Goal: Transaction & Acquisition: Purchase product/service

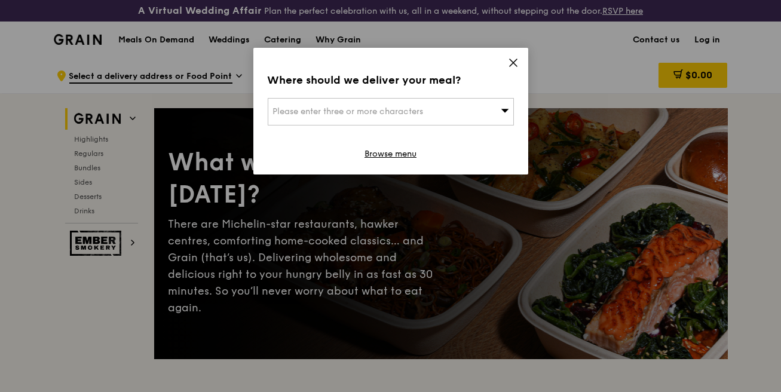
click at [407, 110] on span "Please enter three or more characters" at bounding box center [348, 111] width 151 height 10
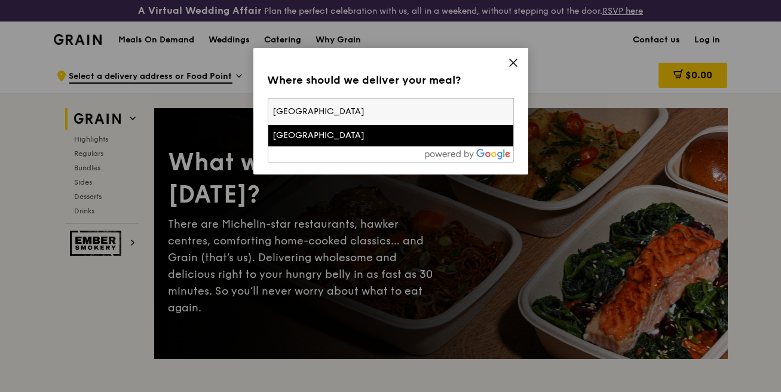
type input "[GEOGRAPHIC_DATA]"
click at [380, 133] on div "[GEOGRAPHIC_DATA]" at bounding box center [361, 136] width 177 height 12
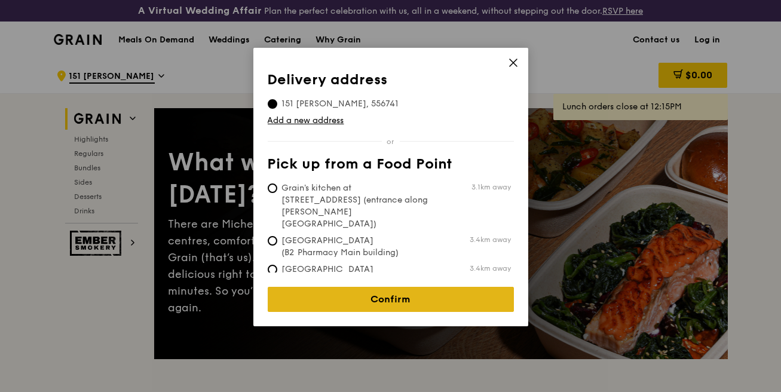
click at [367, 292] on link "Confirm" at bounding box center [391, 299] width 246 height 25
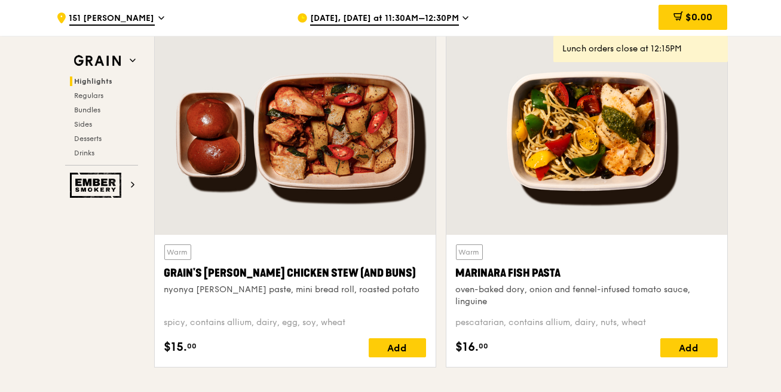
scroll to position [478, 0]
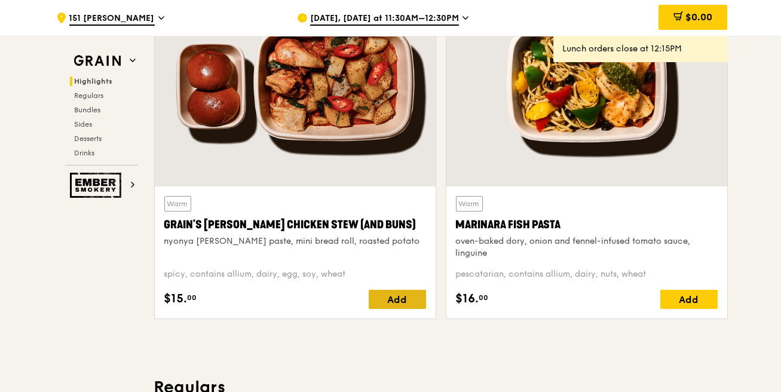
click at [393, 301] on div "Add" at bounding box center [397, 299] width 57 height 19
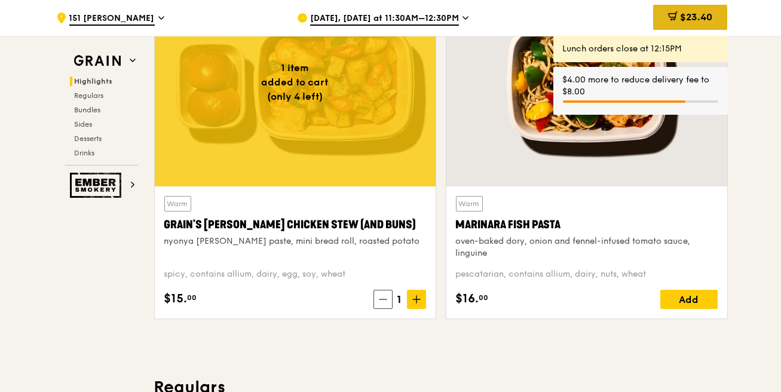
click at [685, 13] on span "$23.40" at bounding box center [696, 16] width 32 height 11
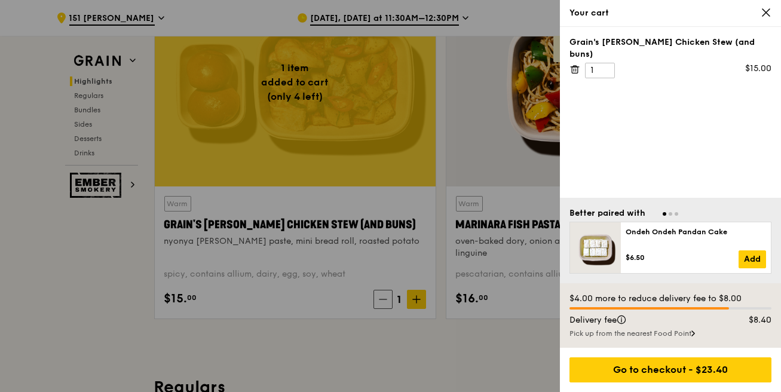
click at [766, 10] on icon at bounding box center [766, 12] width 11 height 11
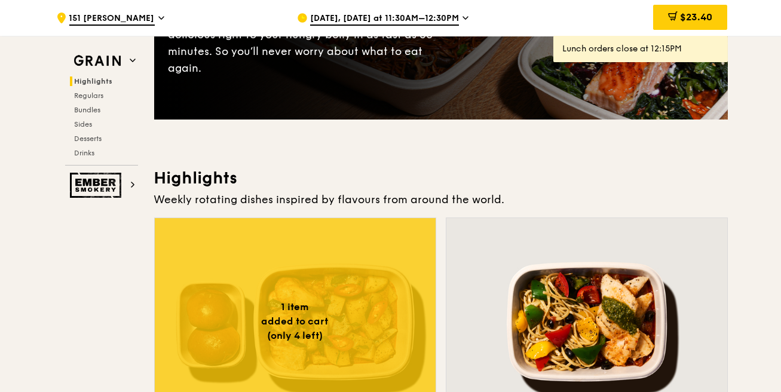
scroll to position [0, 0]
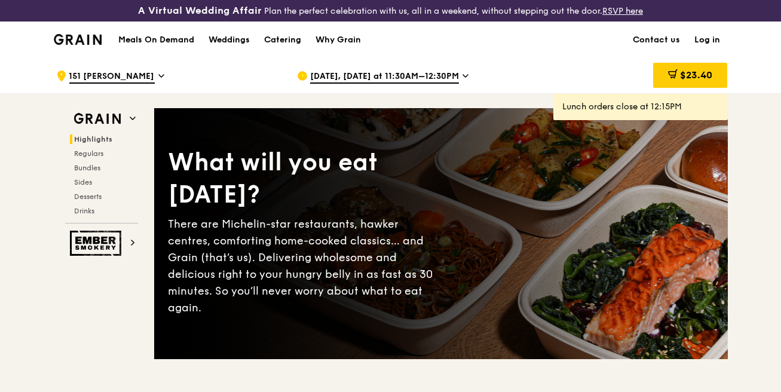
click at [163, 42] on h1 "Meals On Demand" at bounding box center [156, 40] width 76 height 12
click at [277, 36] on div "Catering" at bounding box center [282, 40] width 37 height 36
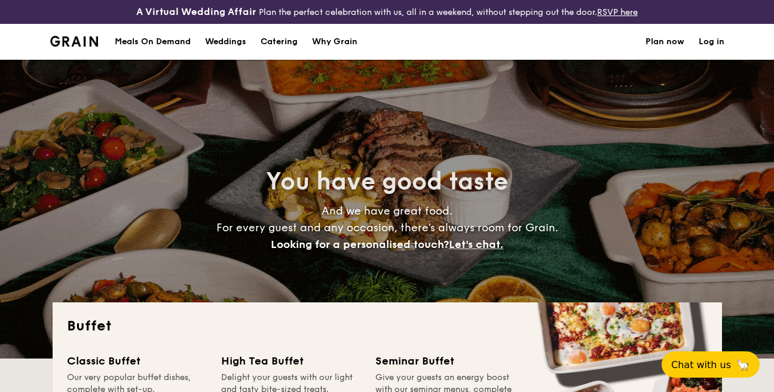
select select
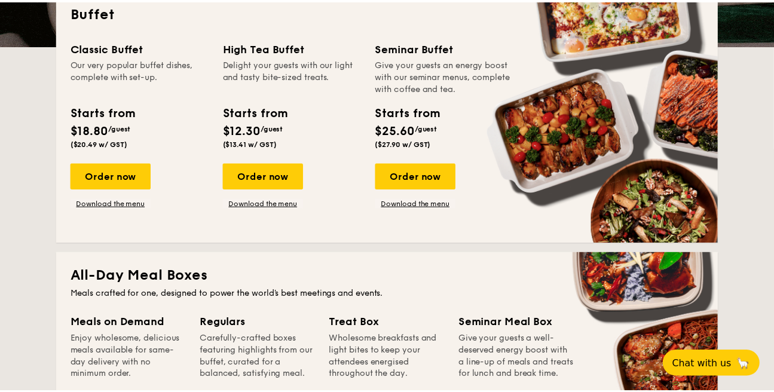
scroll to position [359, 0]
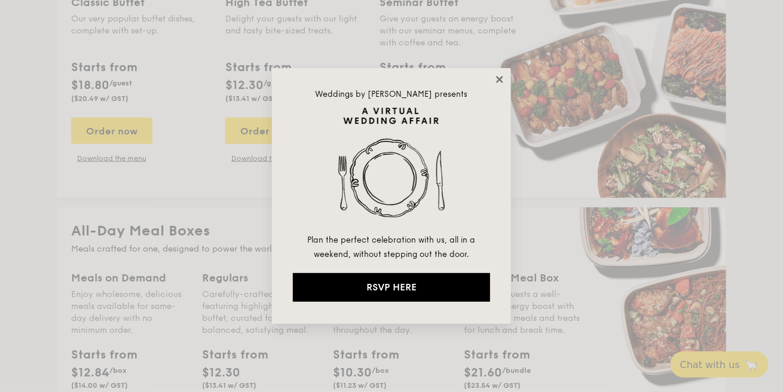
click at [501, 78] on icon at bounding box center [499, 79] width 7 height 7
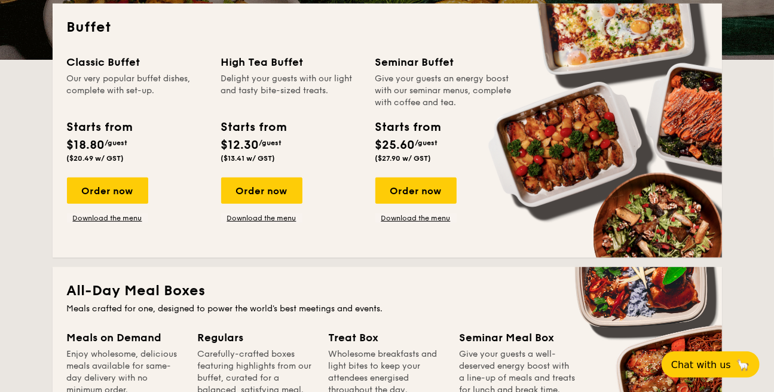
scroll to position [0, 0]
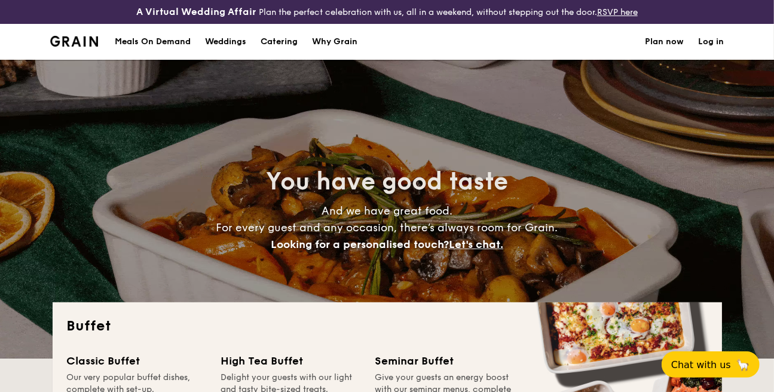
click at [142, 43] on div "Meals On Demand" at bounding box center [153, 42] width 76 height 36
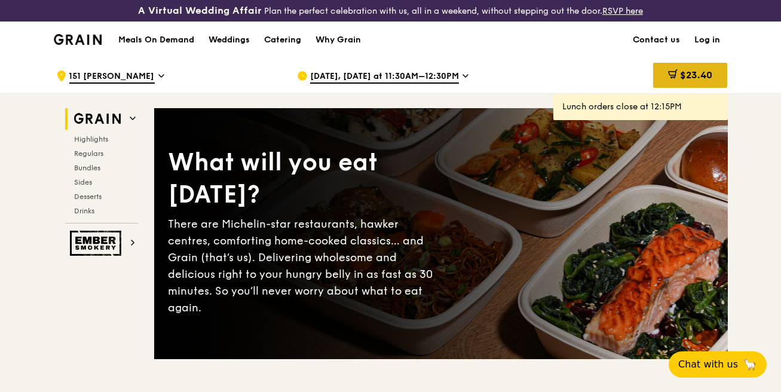
click at [675, 81] on span at bounding box center [673, 75] width 10 height 13
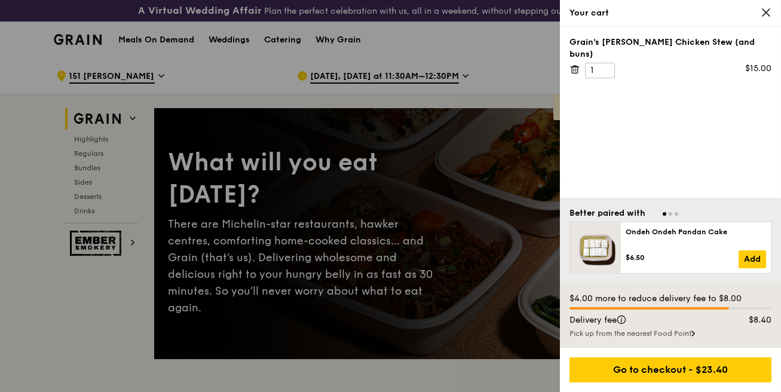
click at [763, 13] on icon at bounding box center [766, 12] width 11 height 11
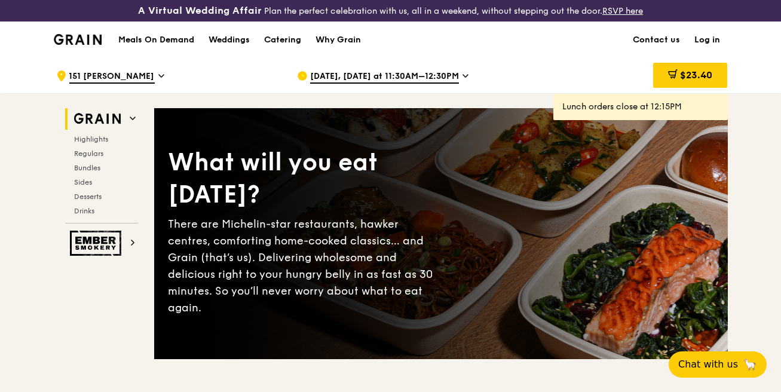
click at [84, 75] on span "151 [PERSON_NAME]" at bounding box center [111, 77] width 85 height 13
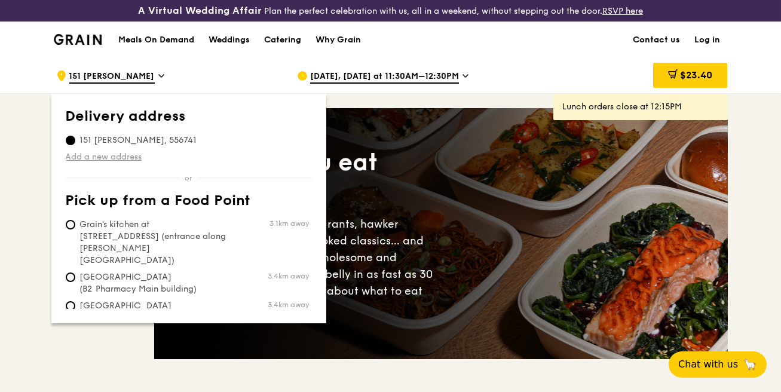
click at [133, 159] on link "Add a new address" at bounding box center [189, 157] width 246 height 12
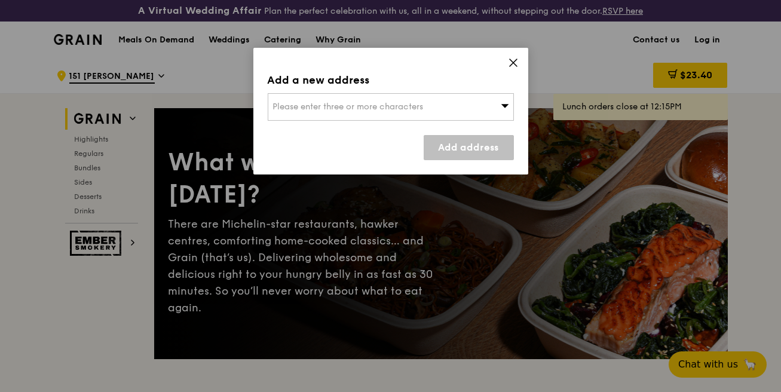
click at [318, 114] on div "Please enter three or more characters" at bounding box center [391, 107] width 246 height 28
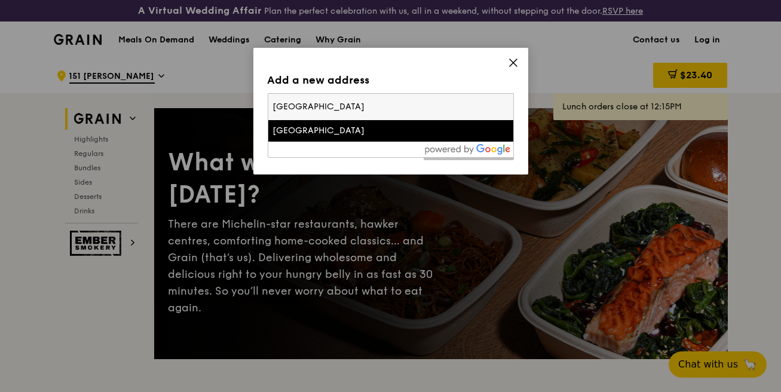
type input "bullion park"
click at [329, 134] on div "Bullion Park" at bounding box center [361, 131] width 177 height 12
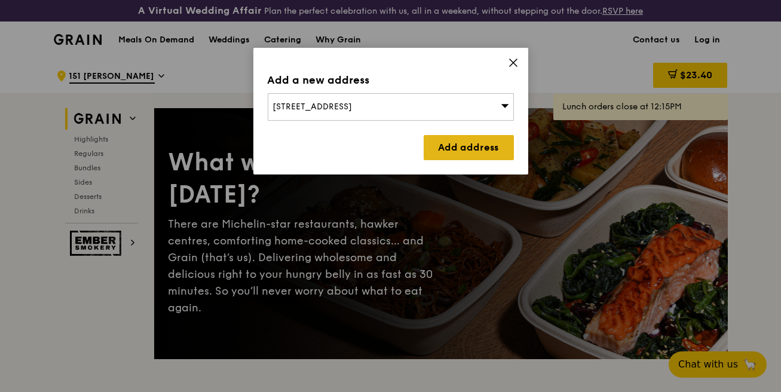
click at [453, 148] on link "Add address" at bounding box center [469, 147] width 90 height 25
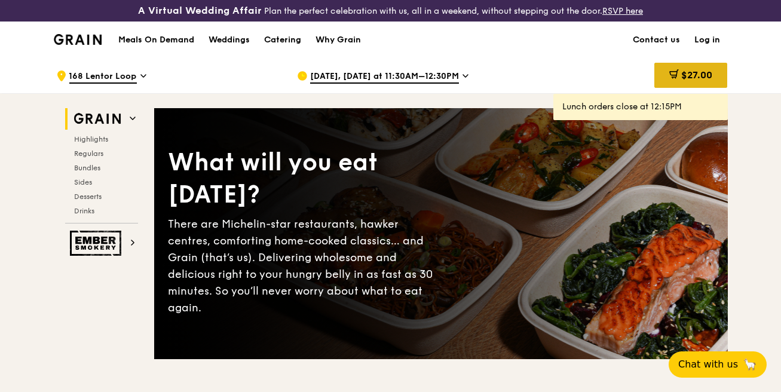
click at [675, 73] on icon at bounding box center [676, 73] width 7 height 7
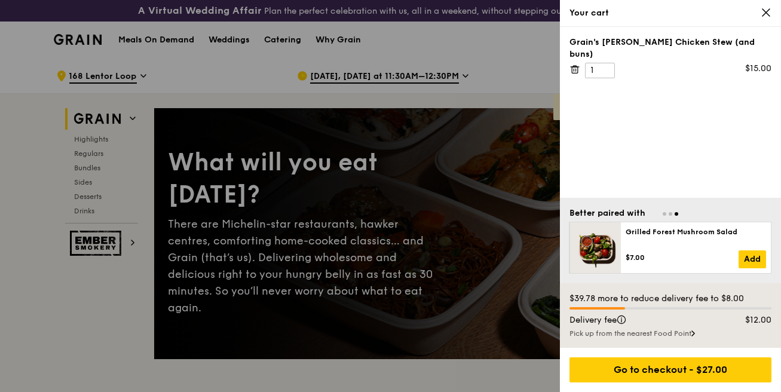
click at [520, 74] on div at bounding box center [390, 196] width 781 height 392
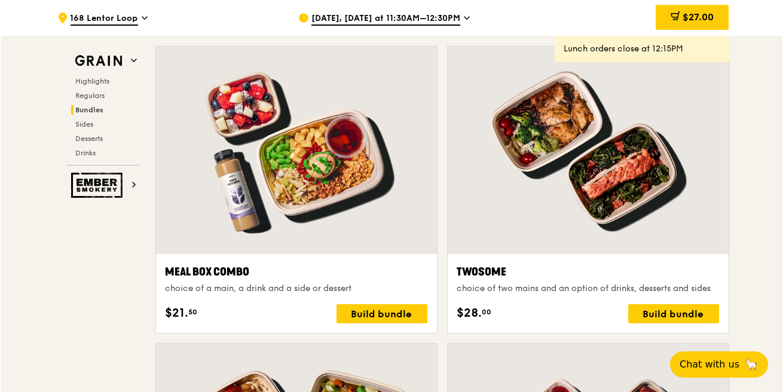
scroll to position [1853, 0]
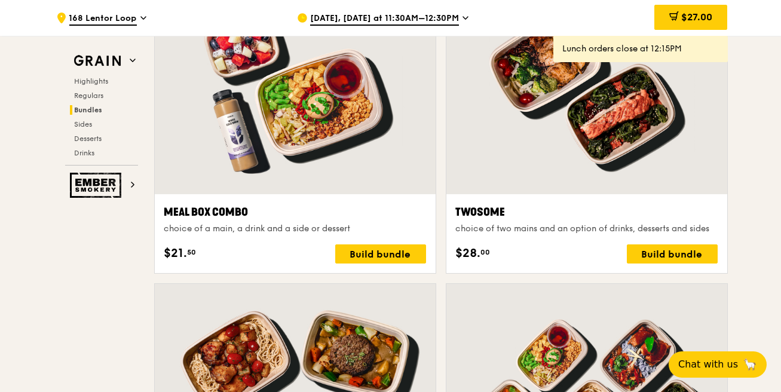
click at [586, 215] on div "Twosome" at bounding box center [587, 212] width 262 height 17
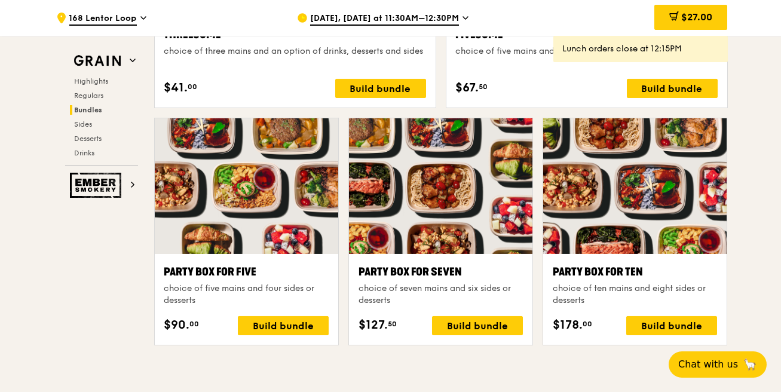
scroll to position [2391, 0]
